Goal: Navigation & Orientation: Find specific page/section

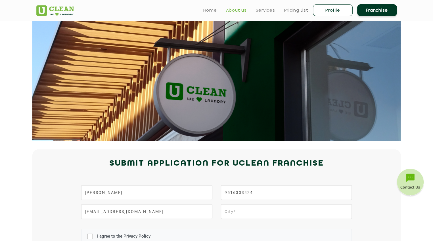
click at [233, 9] on link "About us" at bounding box center [236, 10] width 21 height 7
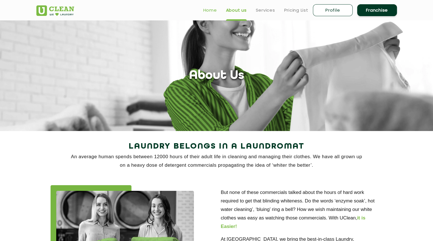
click at [210, 12] on link "Home" at bounding box center [210, 10] width 14 height 7
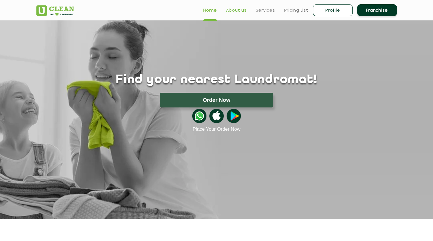
click at [236, 7] on link "About us" at bounding box center [236, 10] width 21 height 7
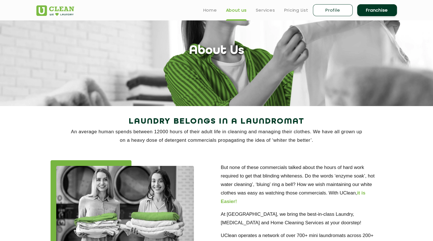
scroll to position [26, 0]
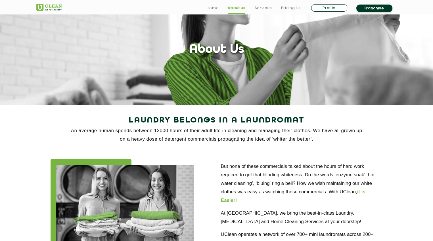
click at [212, 4] on ul "Home About us Services Pricing List Profile Franchise" at bounding box center [299, 7] width 195 height 9
click at [212, 6] on link "Home" at bounding box center [213, 8] width 12 height 7
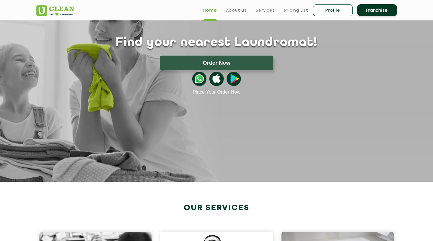
scroll to position [37, 0]
